Goal: Transaction & Acquisition: Purchase product/service

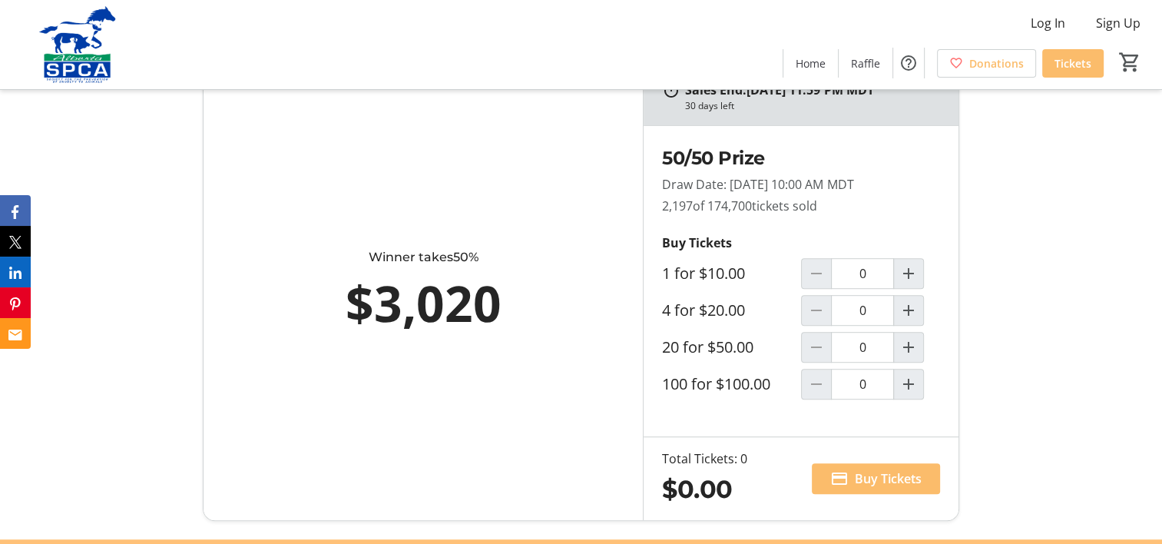
scroll to position [850, 0]
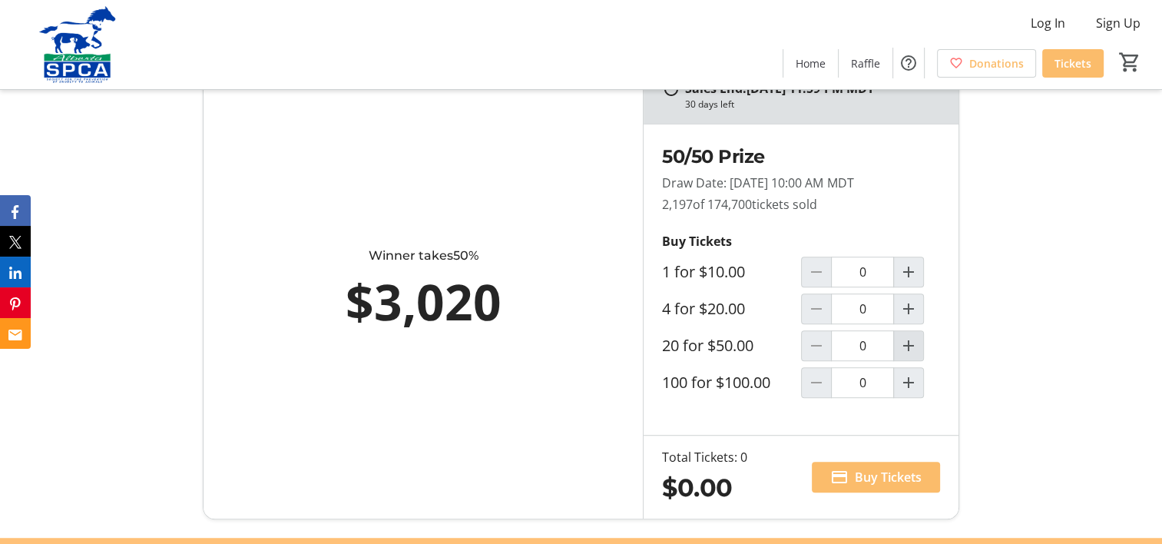
click at [911, 342] on mat-icon "Increment by one" at bounding box center [908, 345] width 18 height 18
type input "1"
click at [898, 471] on span "Buy Tickets" at bounding box center [888, 477] width 67 height 18
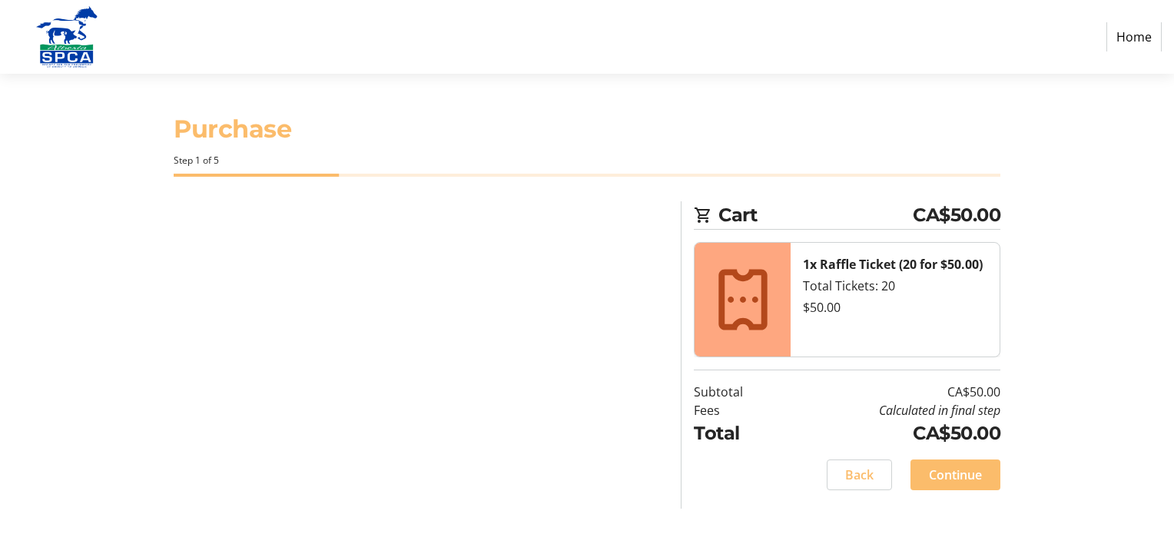
select select "CA"
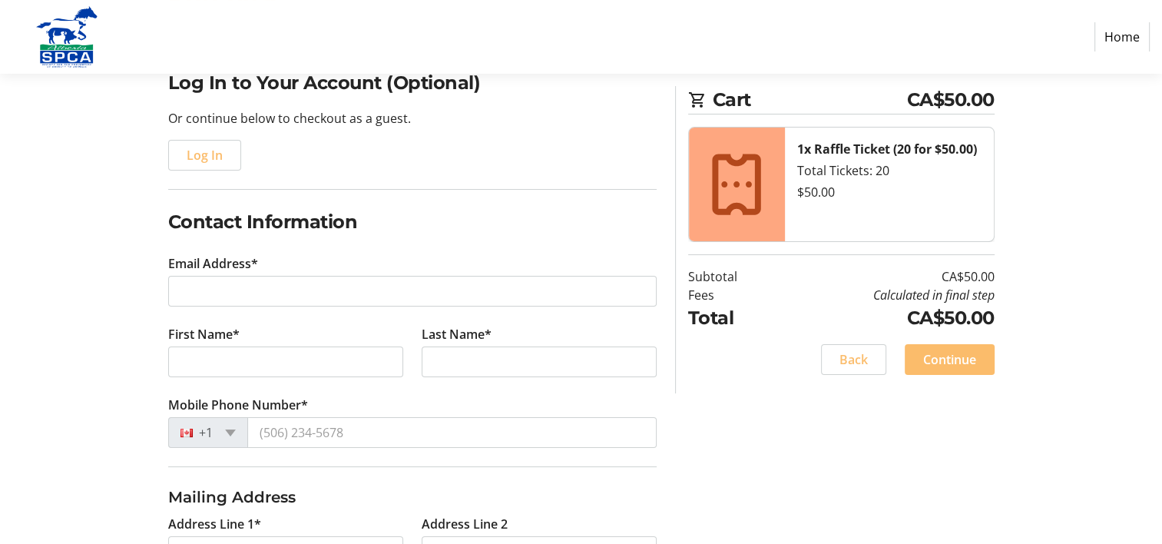
scroll to position [133, 0]
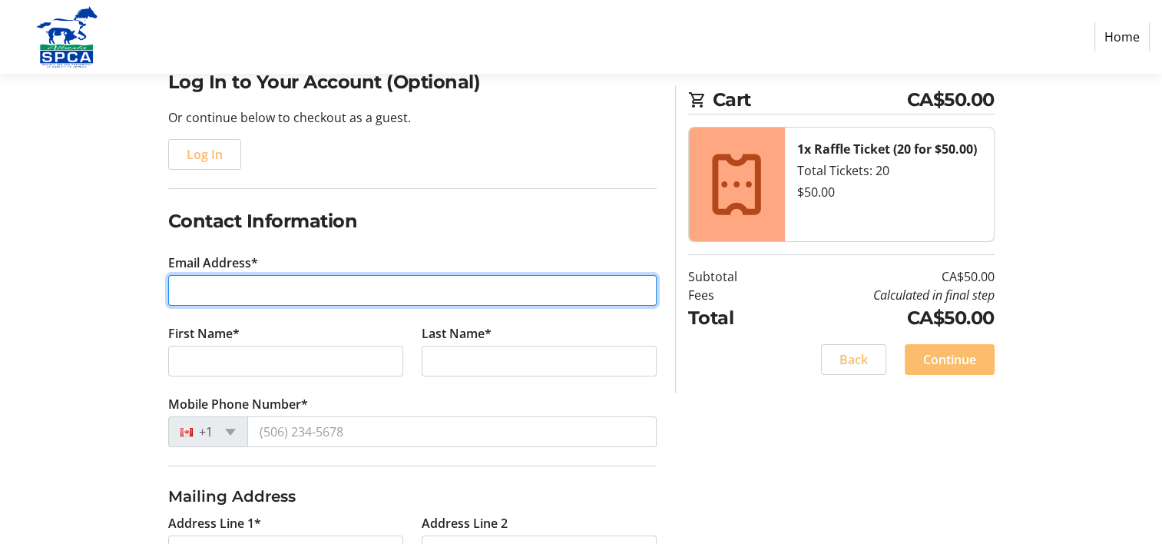
click at [315, 293] on input "Email Address*" at bounding box center [412, 290] width 489 height 31
type input "[EMAIL_ADDRESS][DOMAIN_NAME]"
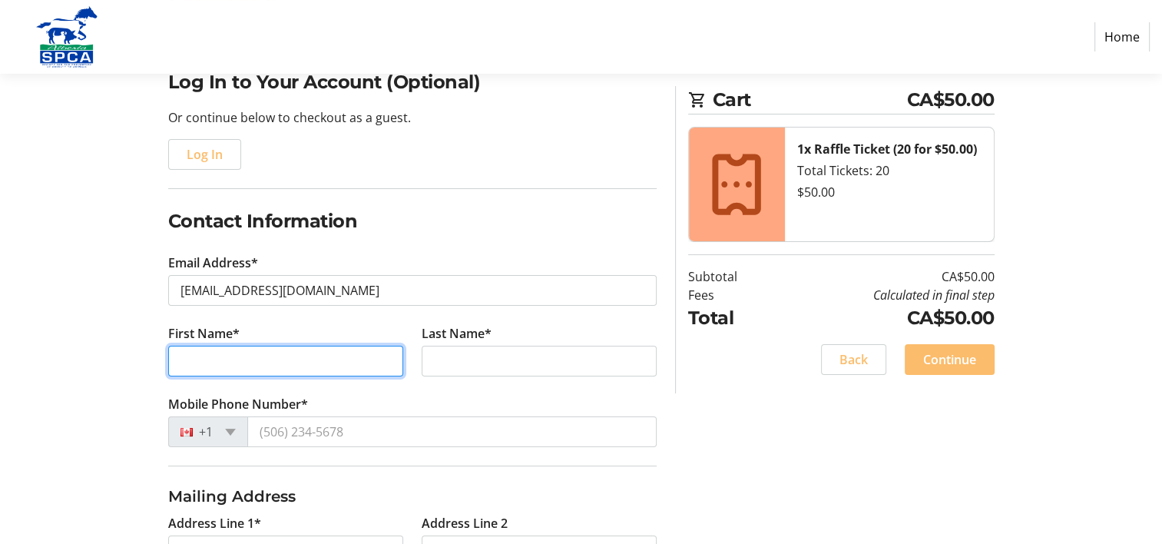
type input "[PERSON_NAME]"
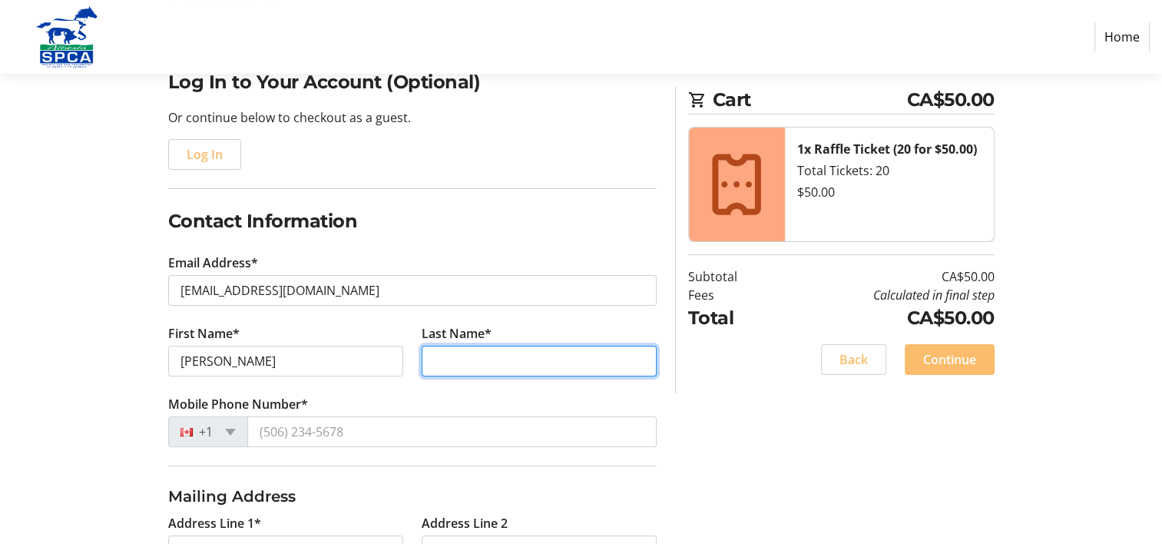
type input "[PERSON_NAME]"
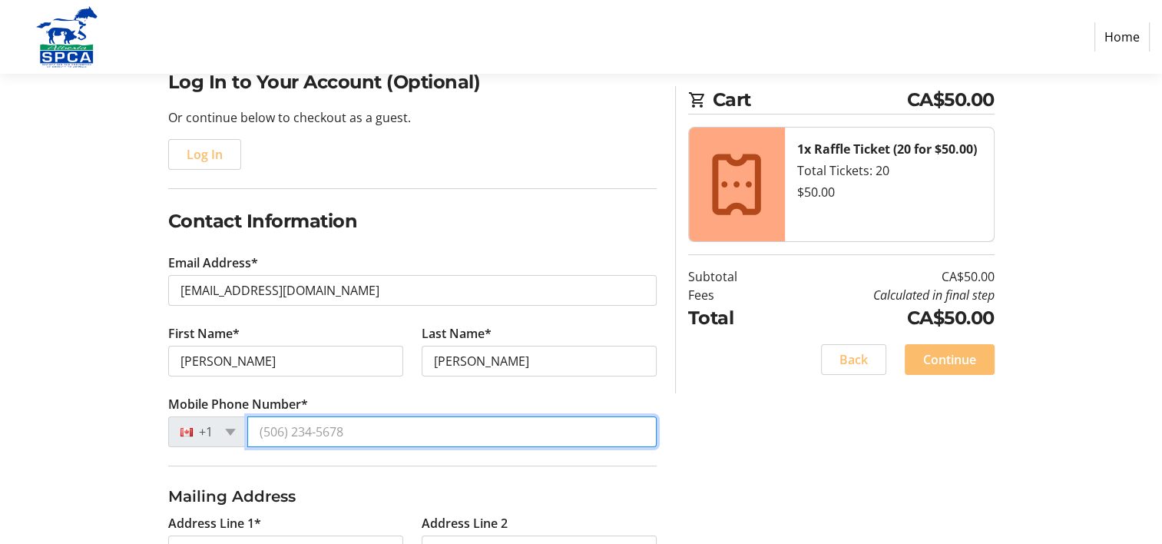
type input "[PHONE_NUMBER]"
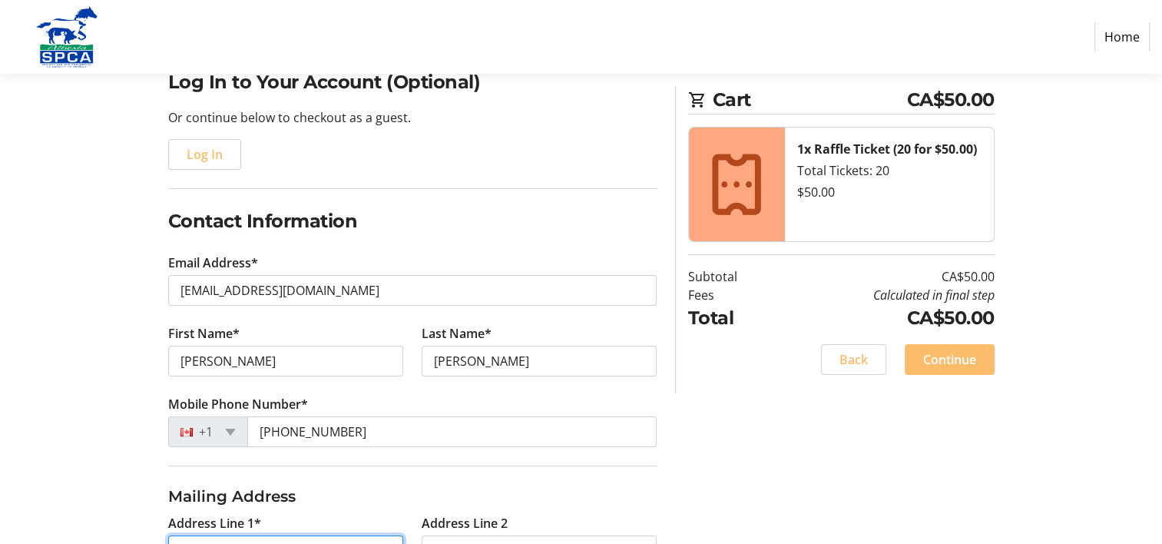
type input "[STREET_ADDRESS]"
type input "[GEOGRAPHIC_DATA]"
select select "AB"
type input "T5A 0S1"
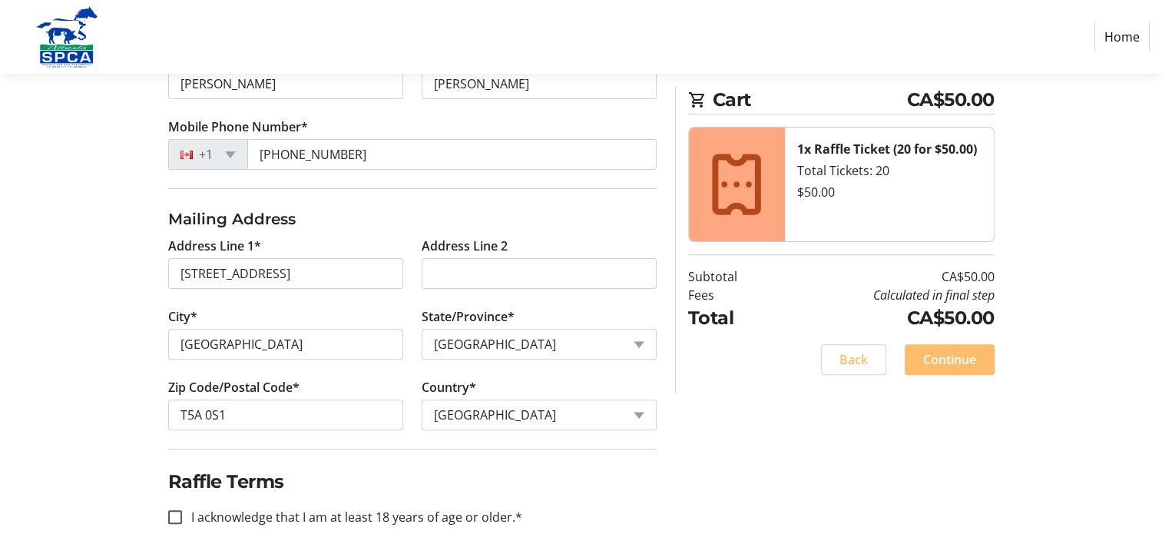
scroll to position [427, 0]
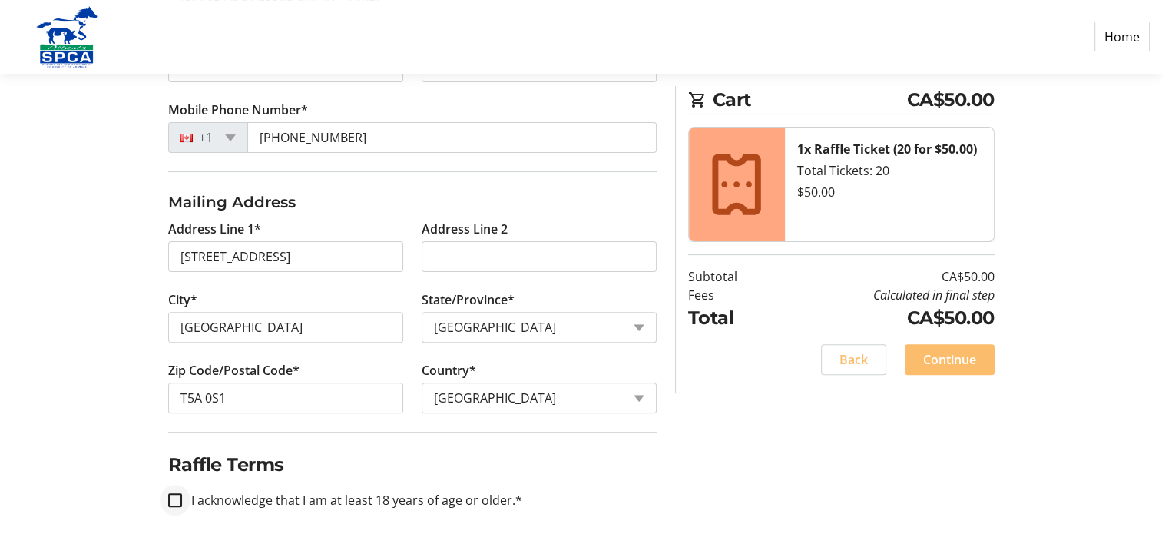
click at [186, 493] on div at bounding box center [175, 500] width 37 height 37
checkbox input "true"
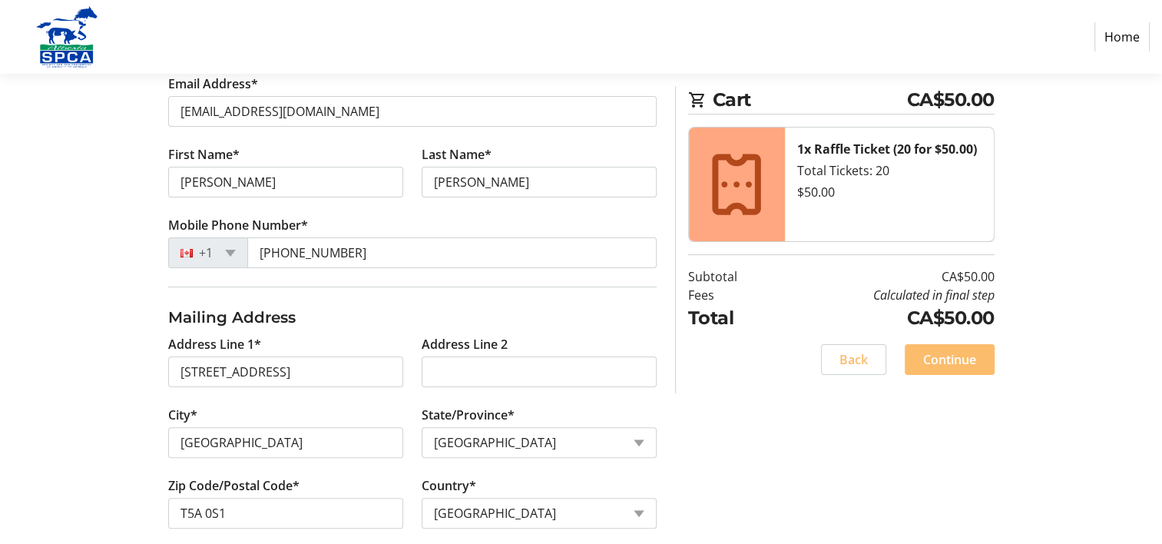
scroll to position [319, 0]
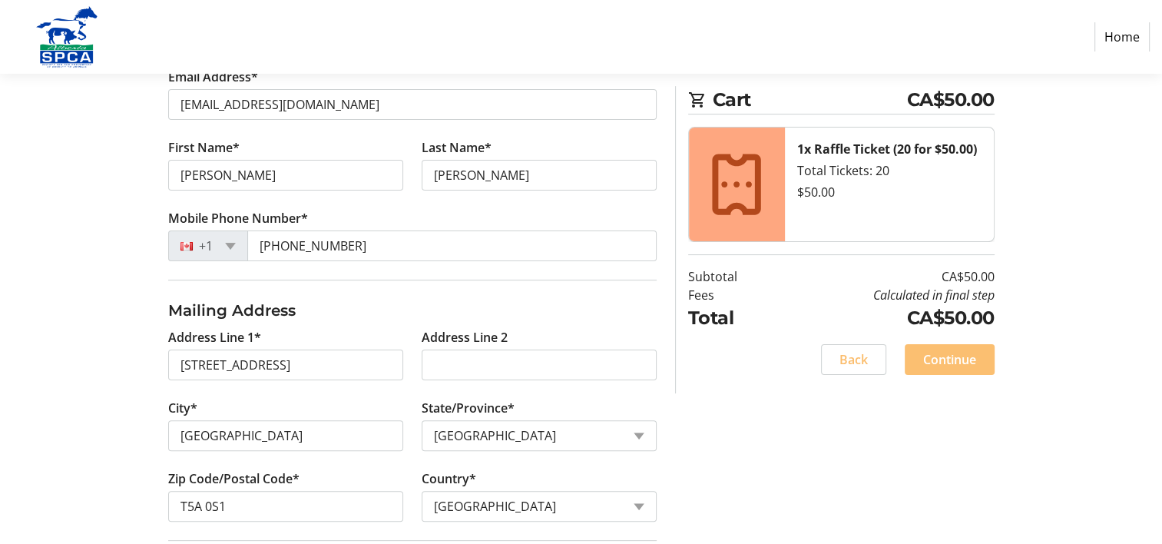
click at [957, 366] on span "Continue" at bounding box center [949, 359] width 53 height 18
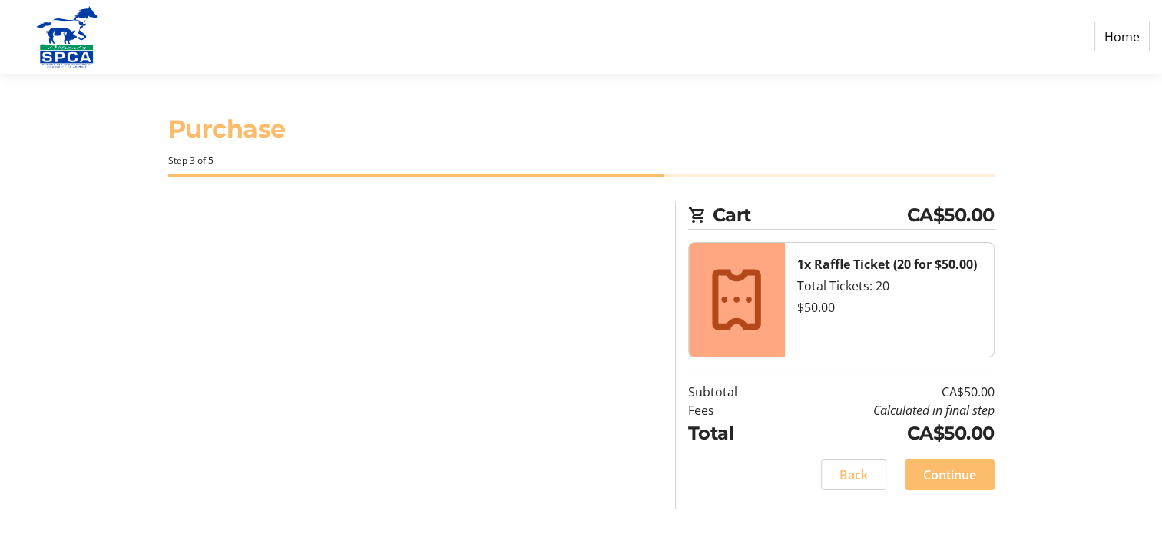
scroll to position [0, 0]
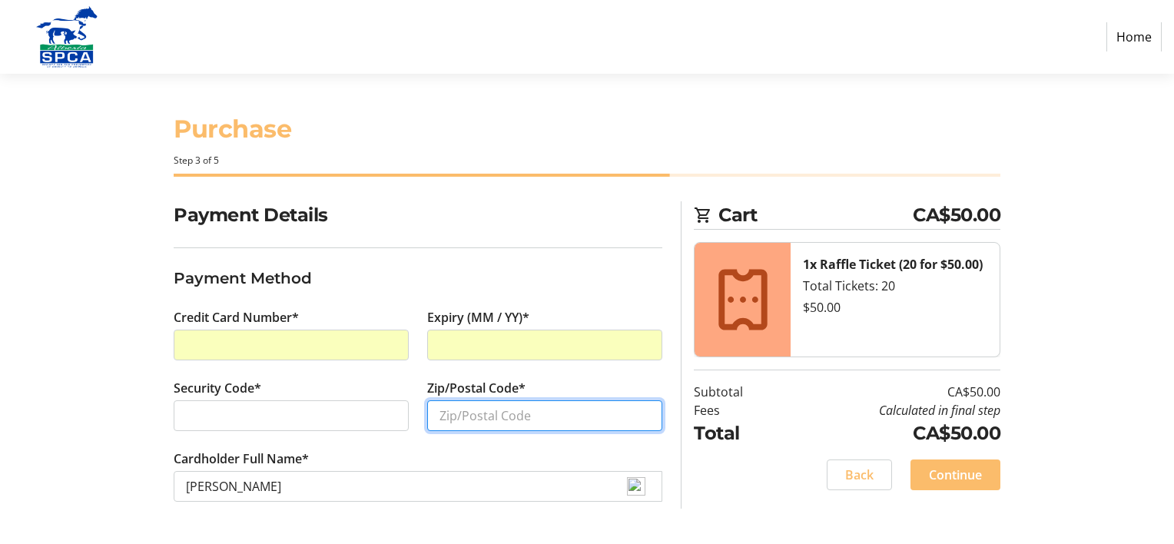
click at [472, 418] on input "Zip/Postal Code*" at bounding box center [544, 415] width 235 height 31
type input "t"
type input "T5A0S1"
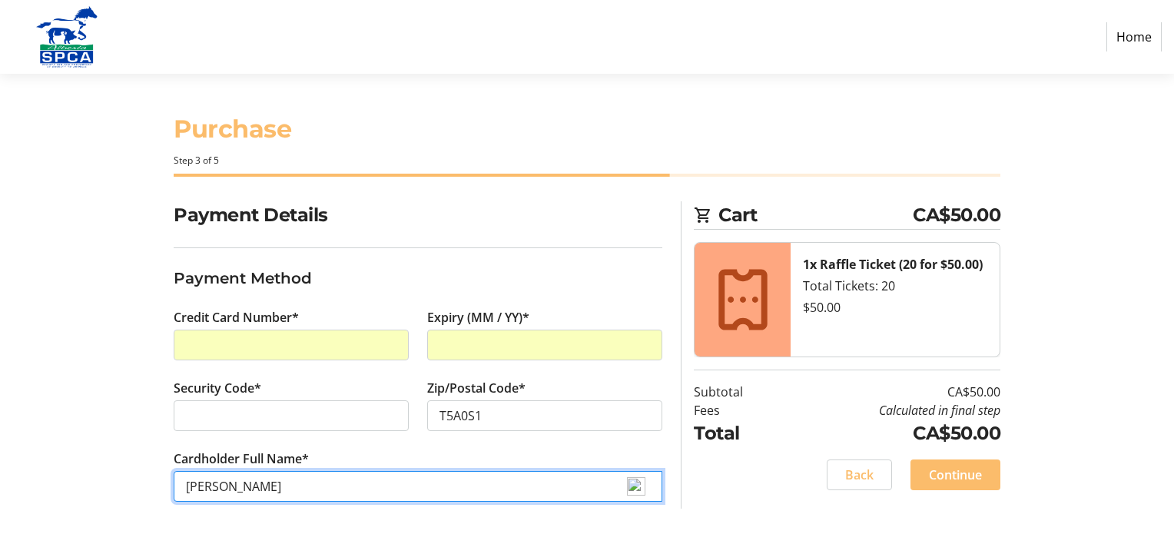
click at [217, 487] on input "[PERSON_NAME]" at bounding box center [418, 486] width 489 height 31
type input "[PERSON_NAME]"
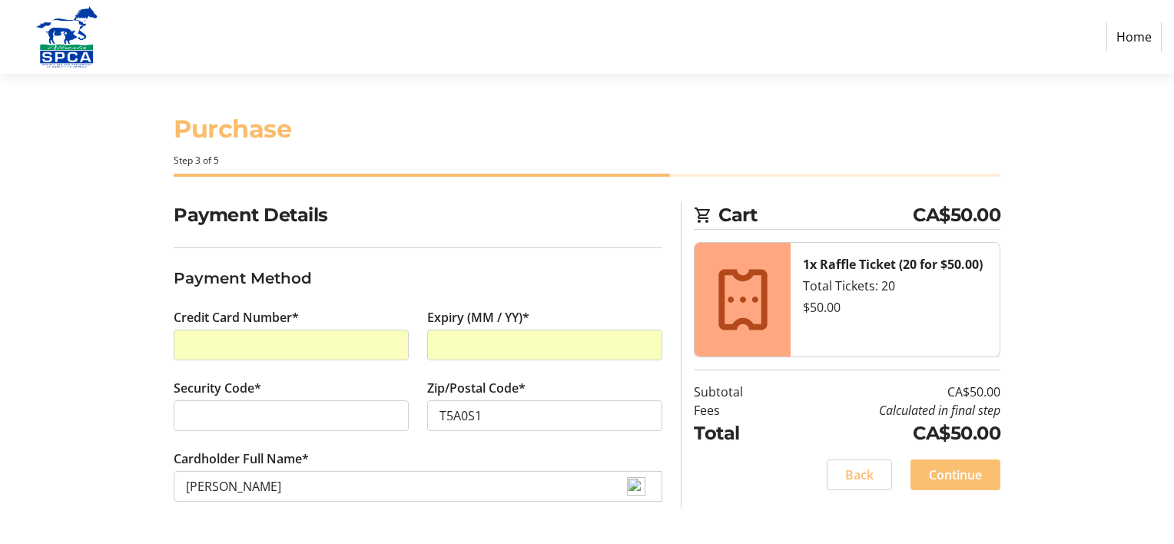
click at [942, 479] on span "Continue" at bounding box center [955, 474] width 53 height 18
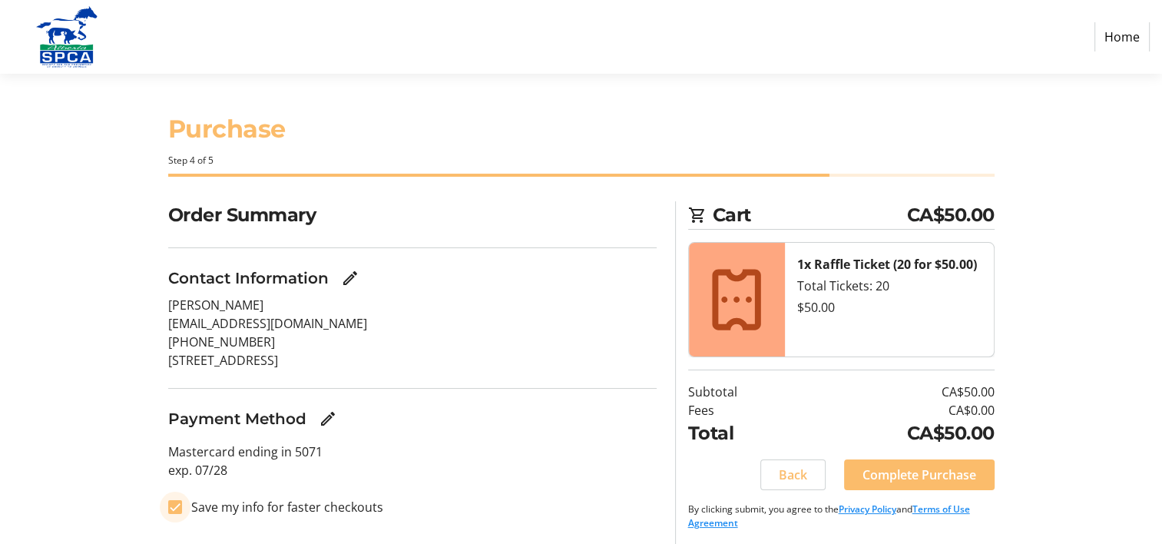
click at [176, 507] on input "Save my info for faster checkouts" at bounding box center [175, 507] width 14 height 14
checkbox input "false"
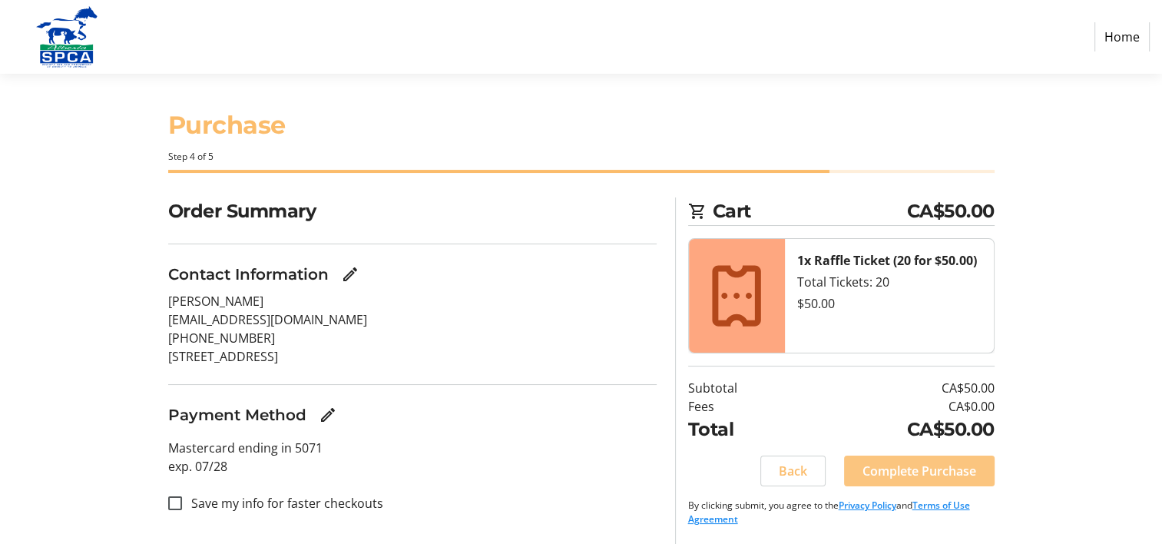
click at [909, 476] on span "Complete Purchase" at bounding box center [920, 471] width 114 height 18
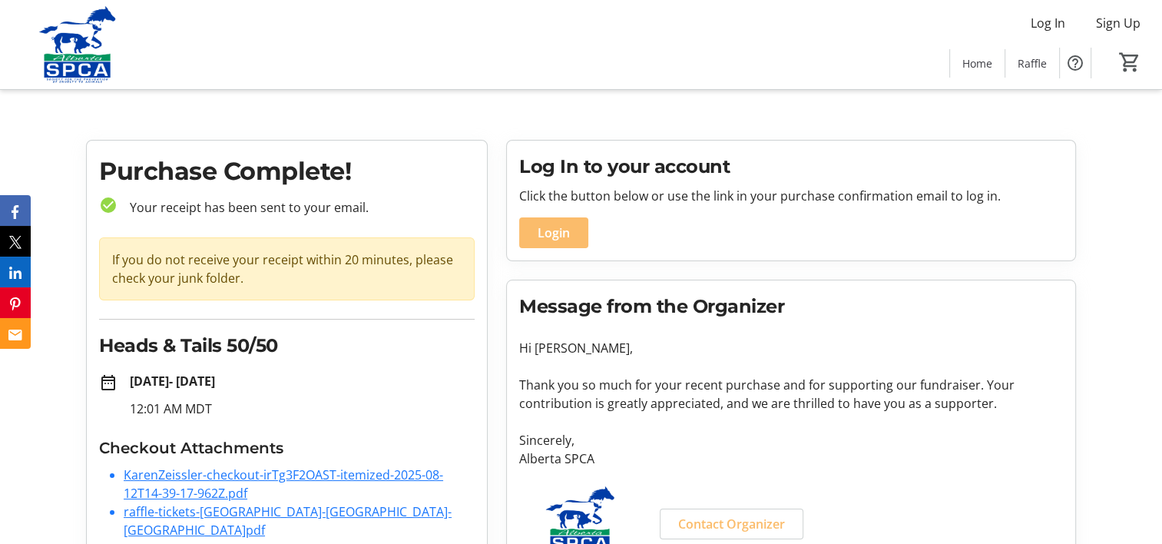
scroll to position [41, 0]
